Goal: Navigation & Orientation: Go to known website

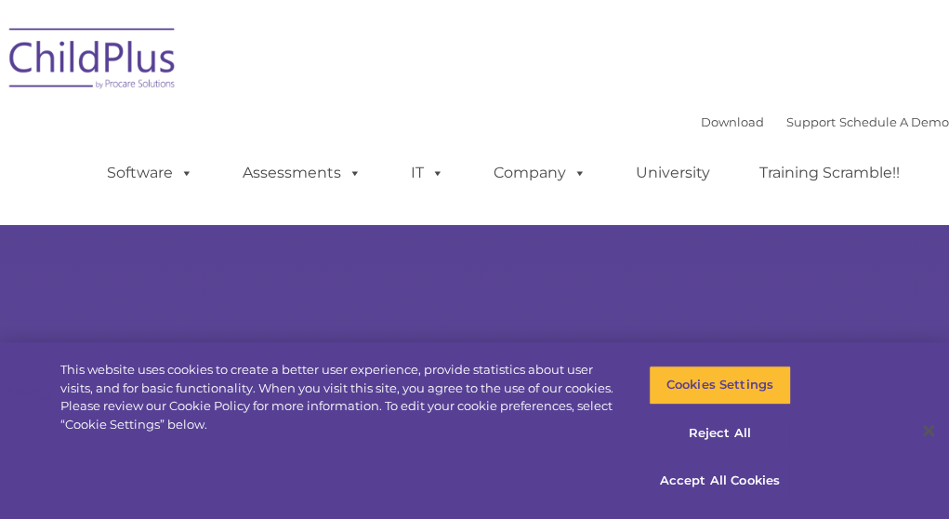
select select "MEDIUM"
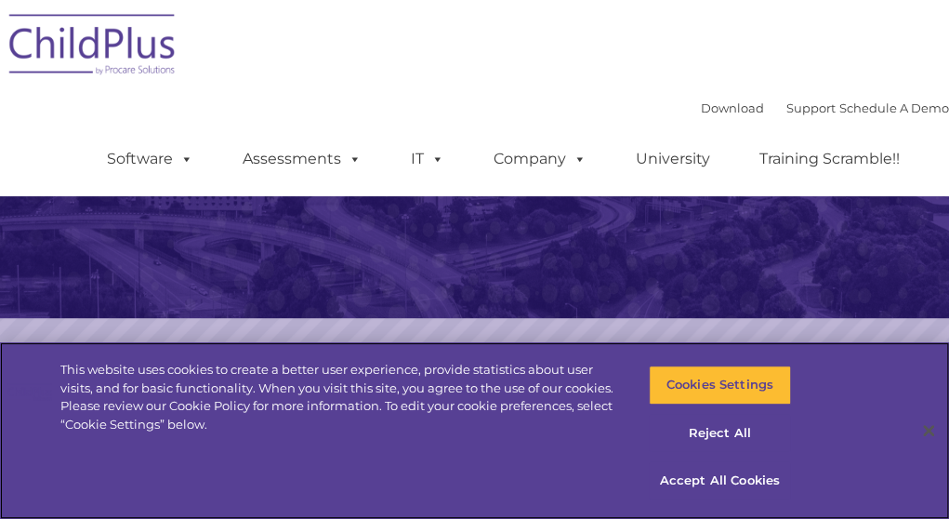
scroll to position [284, 0]
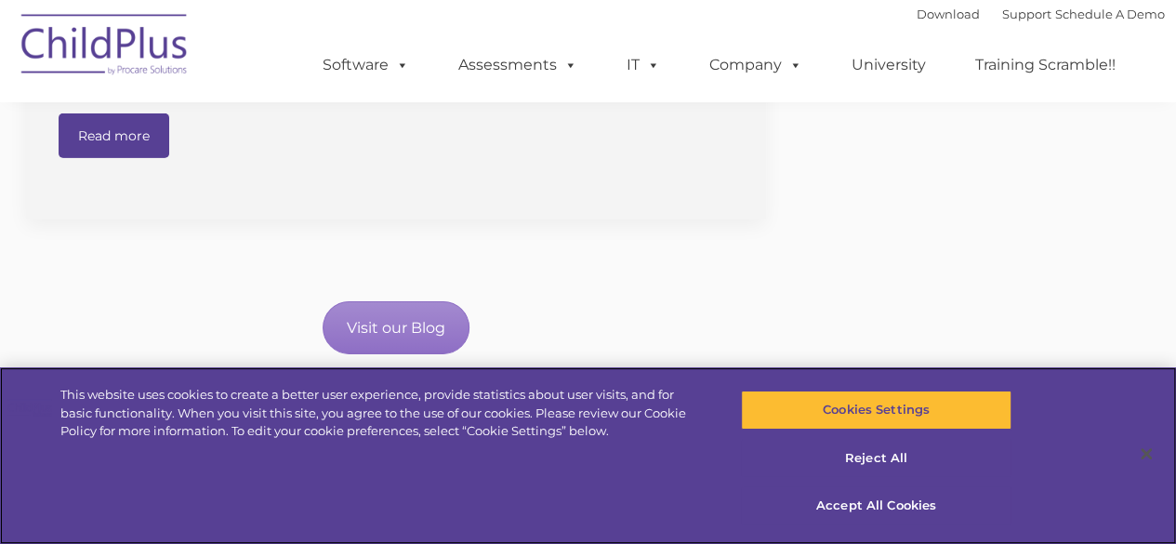
scroll to position [2980, 0]
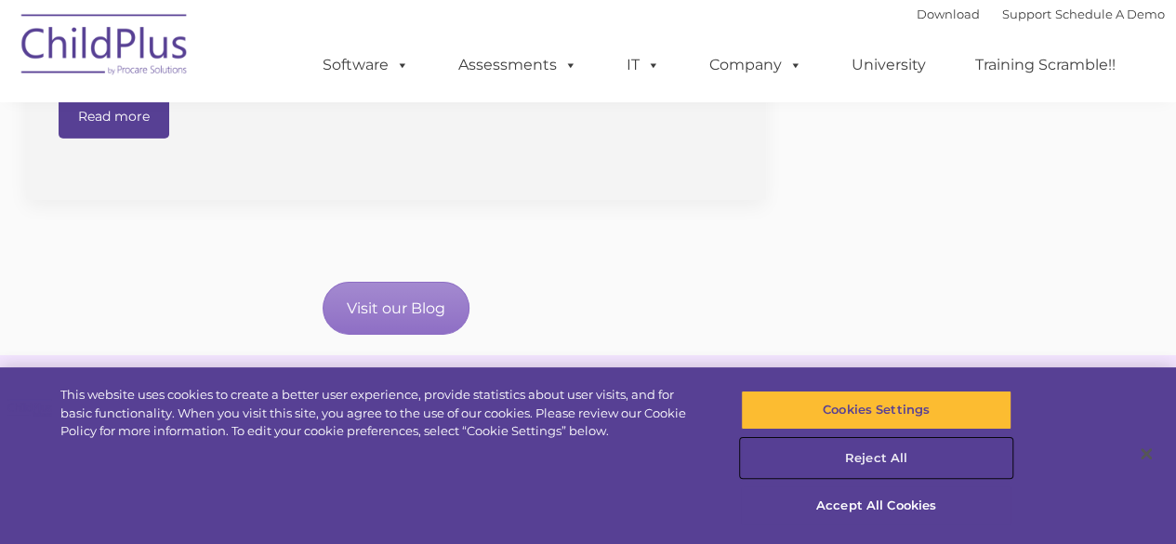
click at [918, 453] on button "Reject All" at bounding box center [876, 458] width 271 height 39
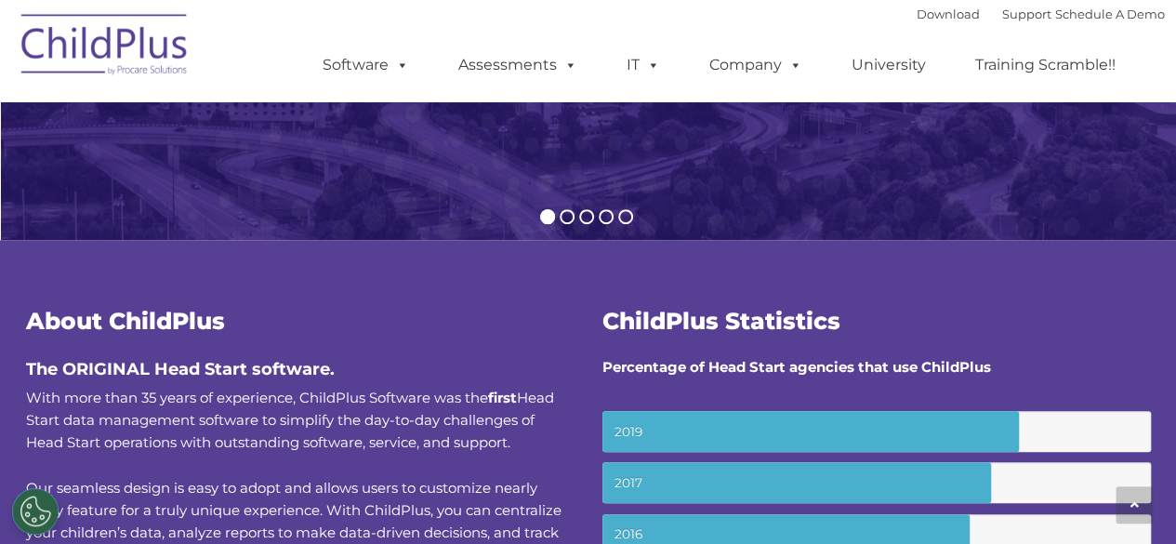
scroll to position [0, 0]
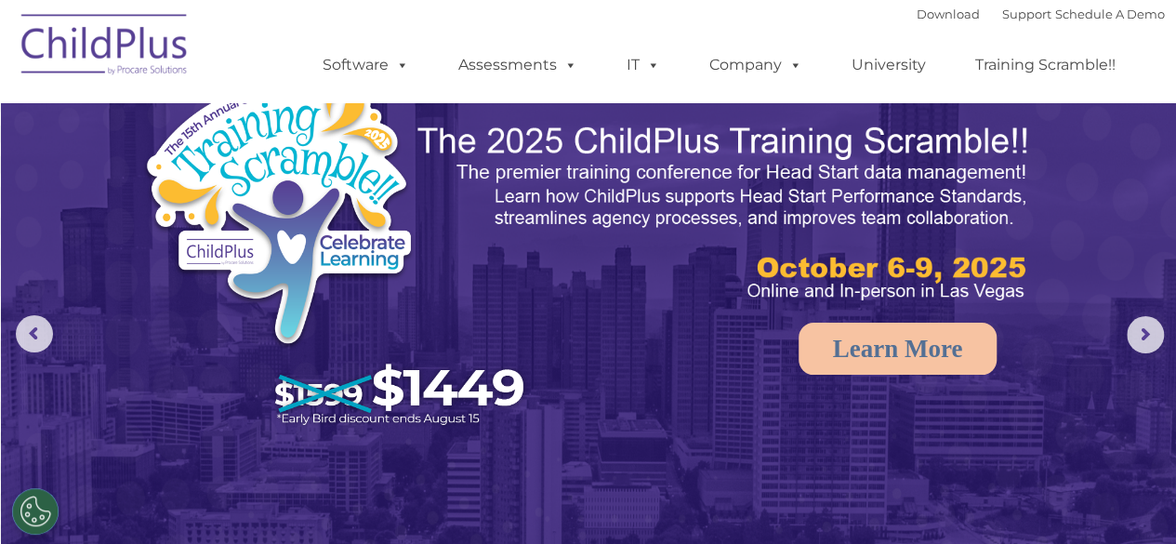
click at [80, 34] on img at bounding box center [105, 47] width 186 height 93
